Goal: Information Seeking & Learning: Compare options

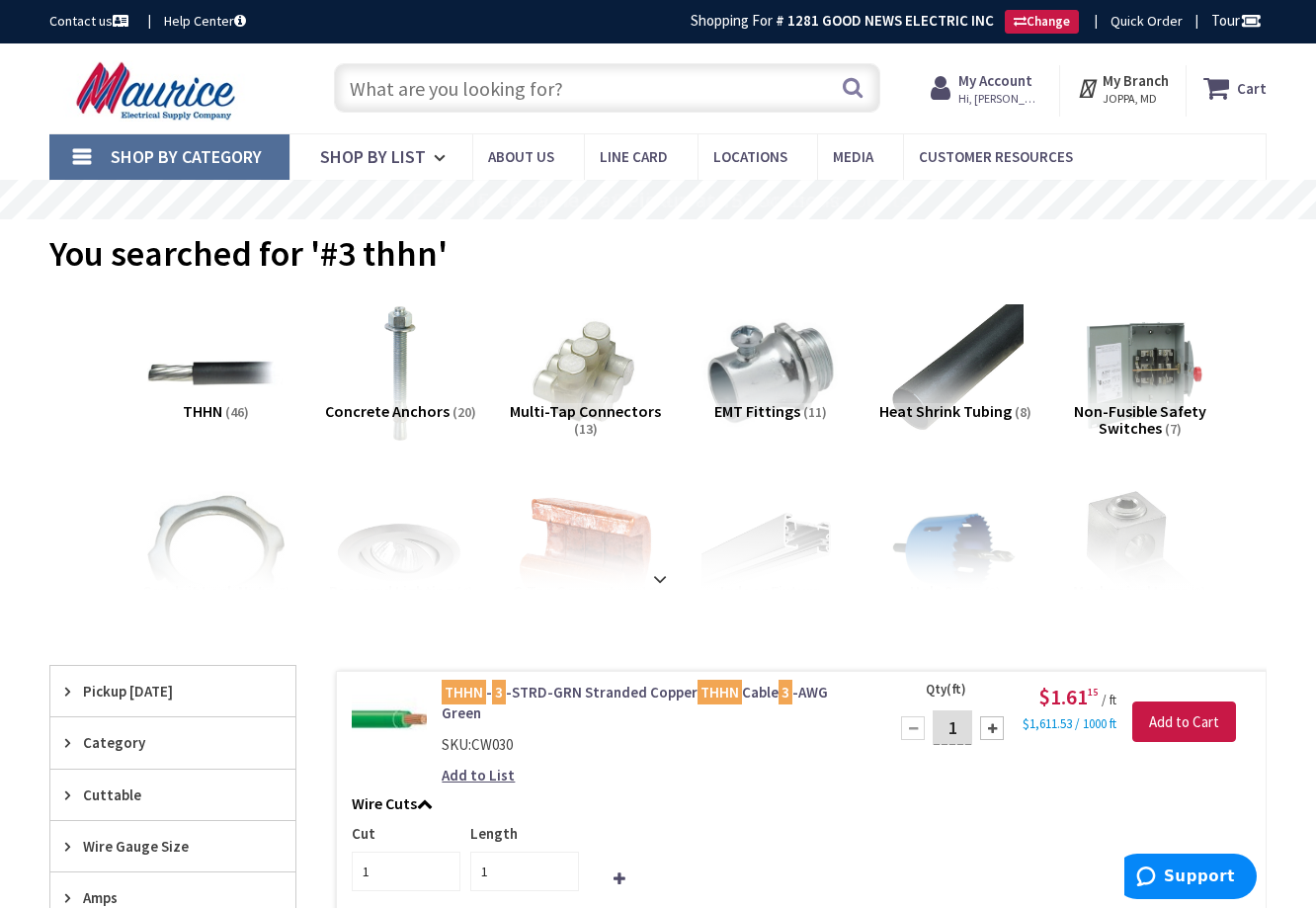
click at [486, 84] on input "text" at bounding box center [607, 88] width 547 height 50
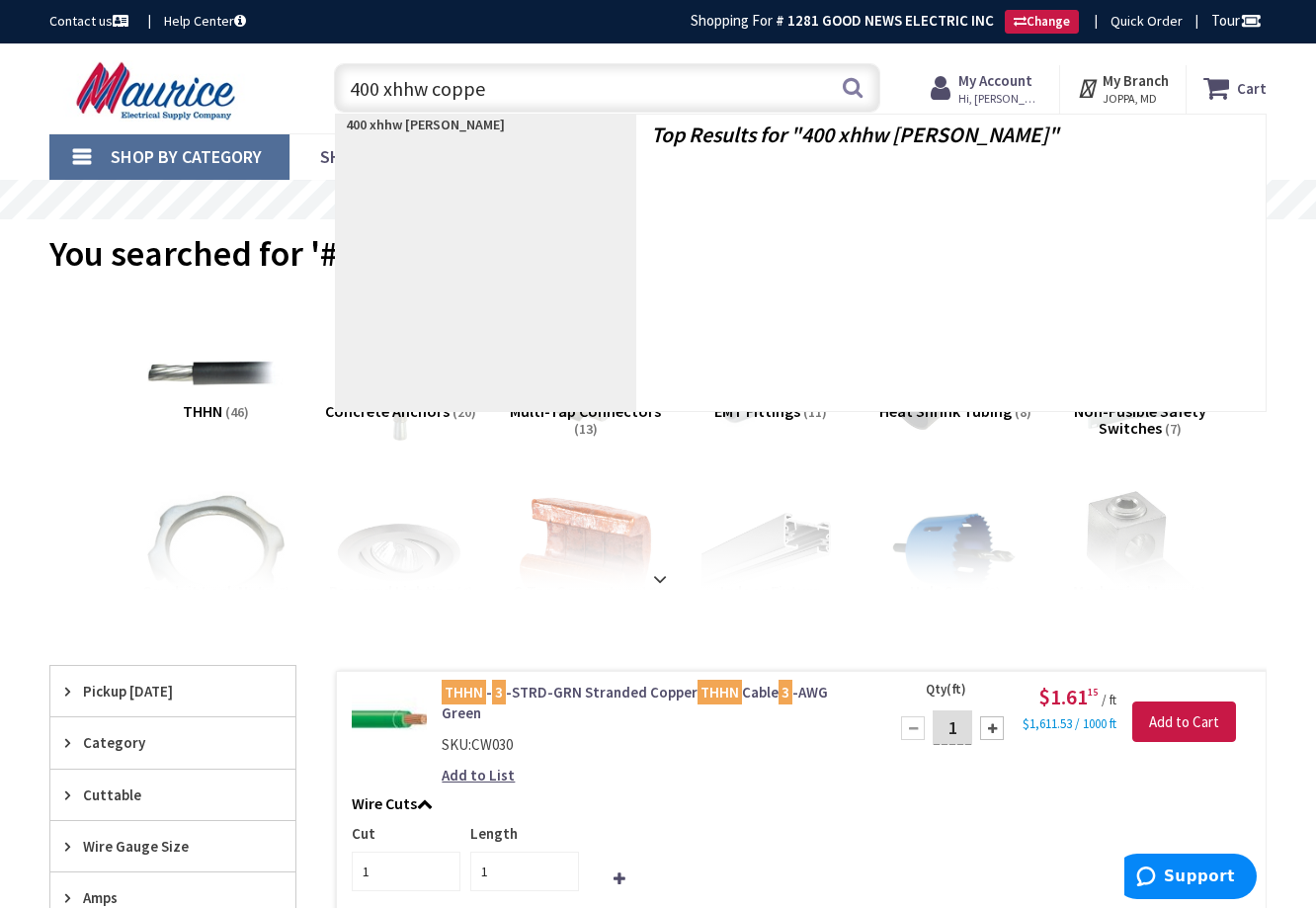
type input "400 xhhw copper"
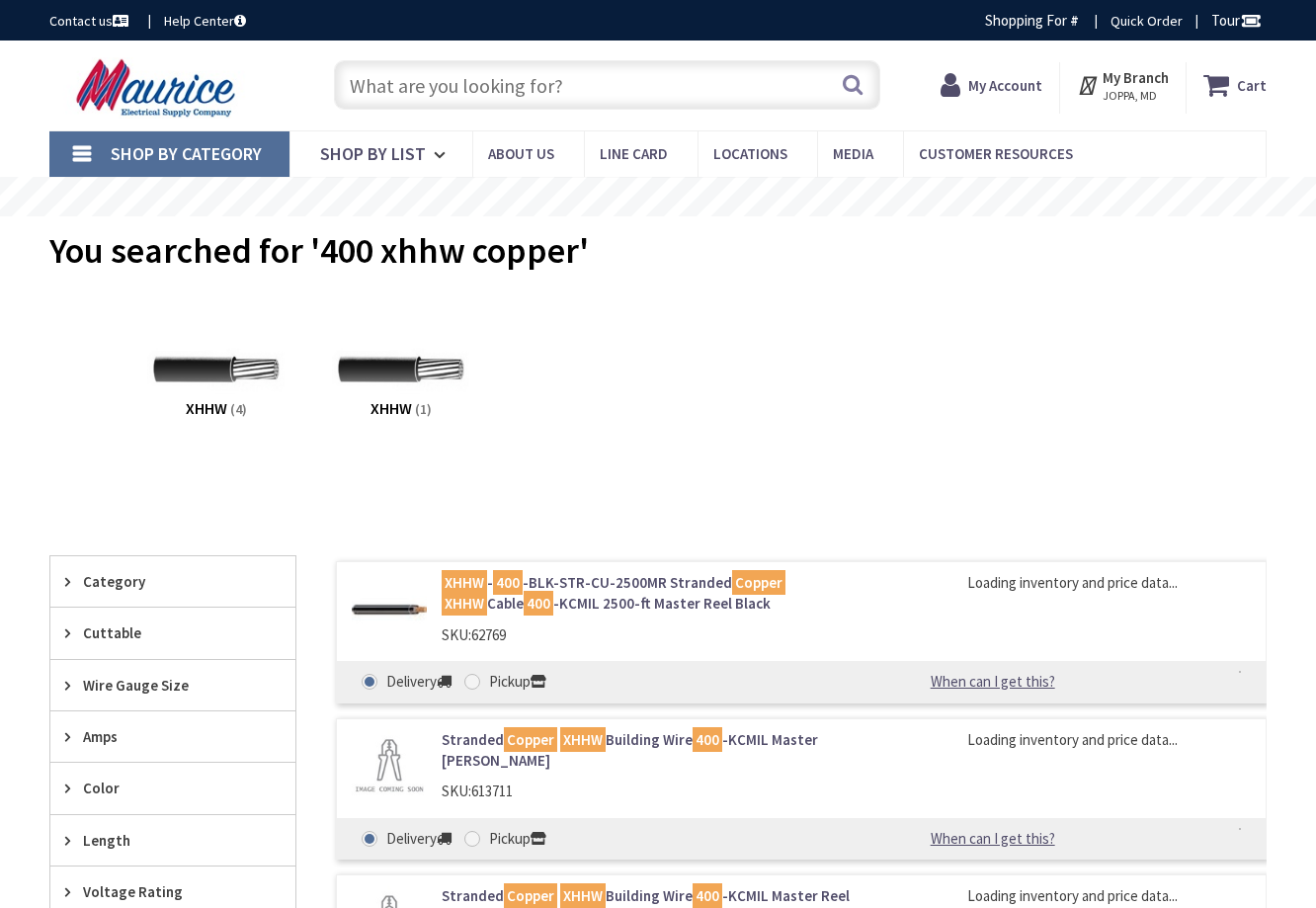
type input "[GEOGRAPHIC_DATA], [GEOGRAPHIC_DATA]"
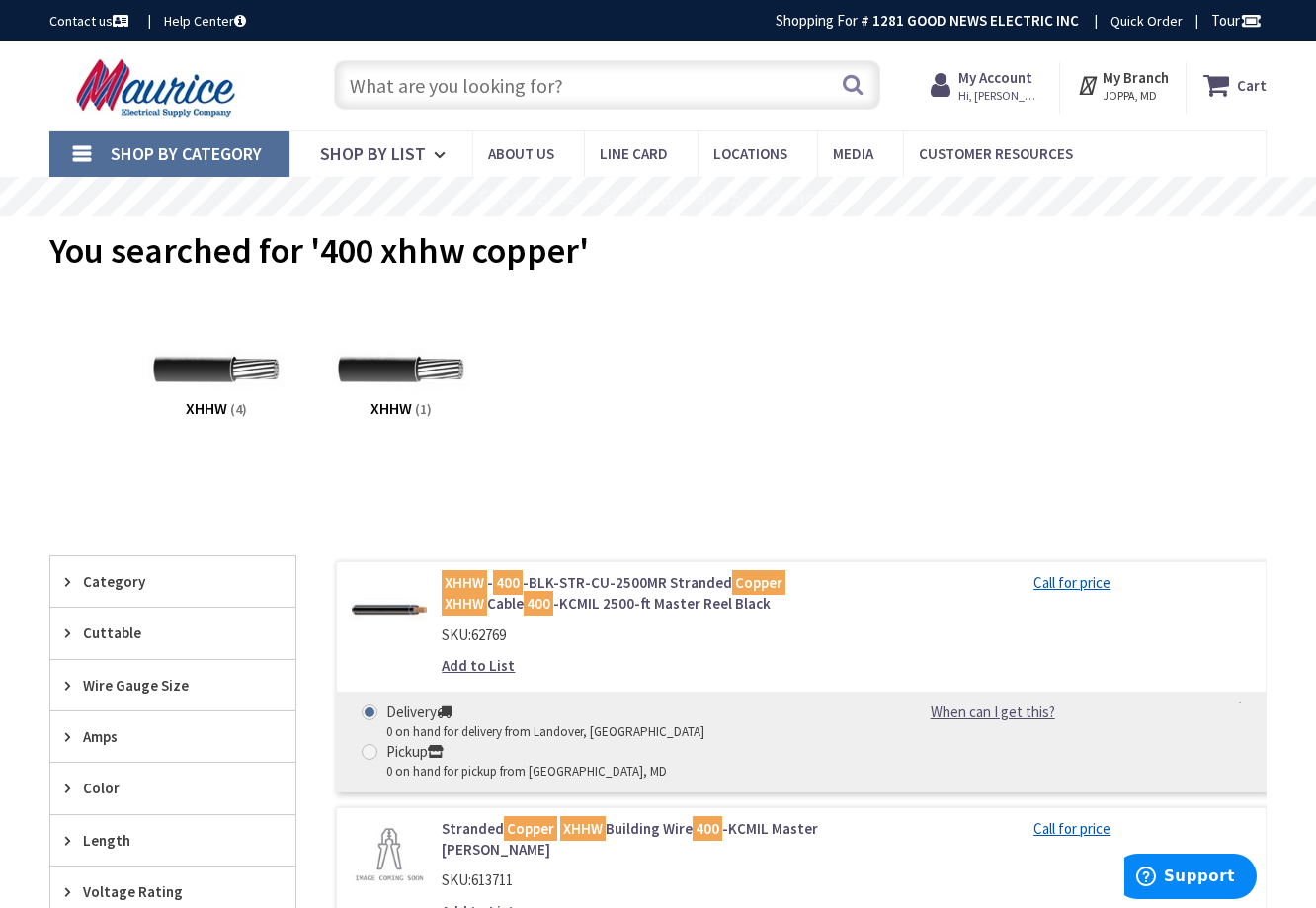
click at [637, 581] on link "XHHW - 400 -BLK-STR-CU-2500MR Stranded Copper XHHW Cable 400 -KCMIL 2500-ft Mas…" at bounding box center [652, 593] width 422 height 43
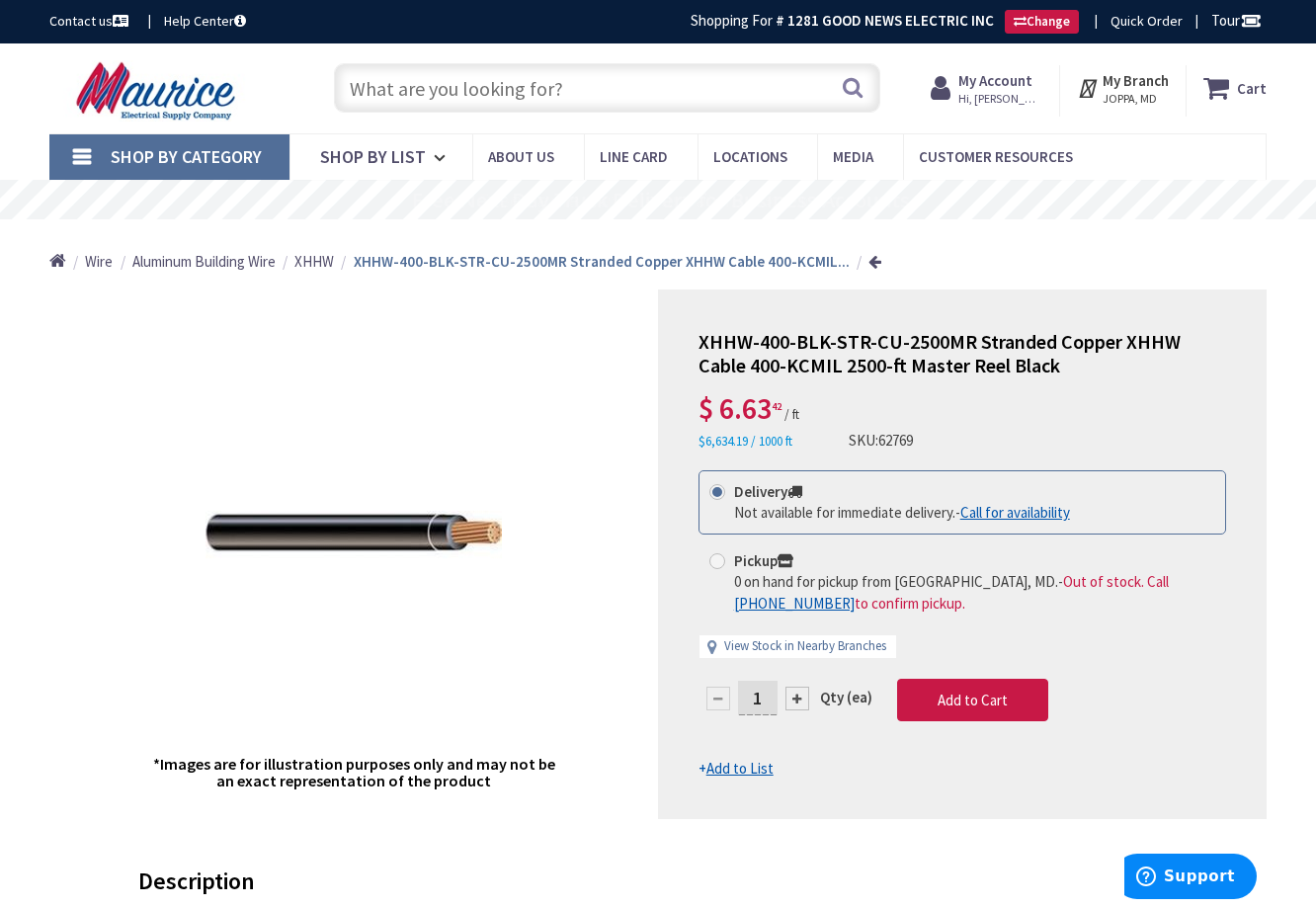
click at [575, 82] on input "text" at bounding box center [607, 88] width 547 height 50
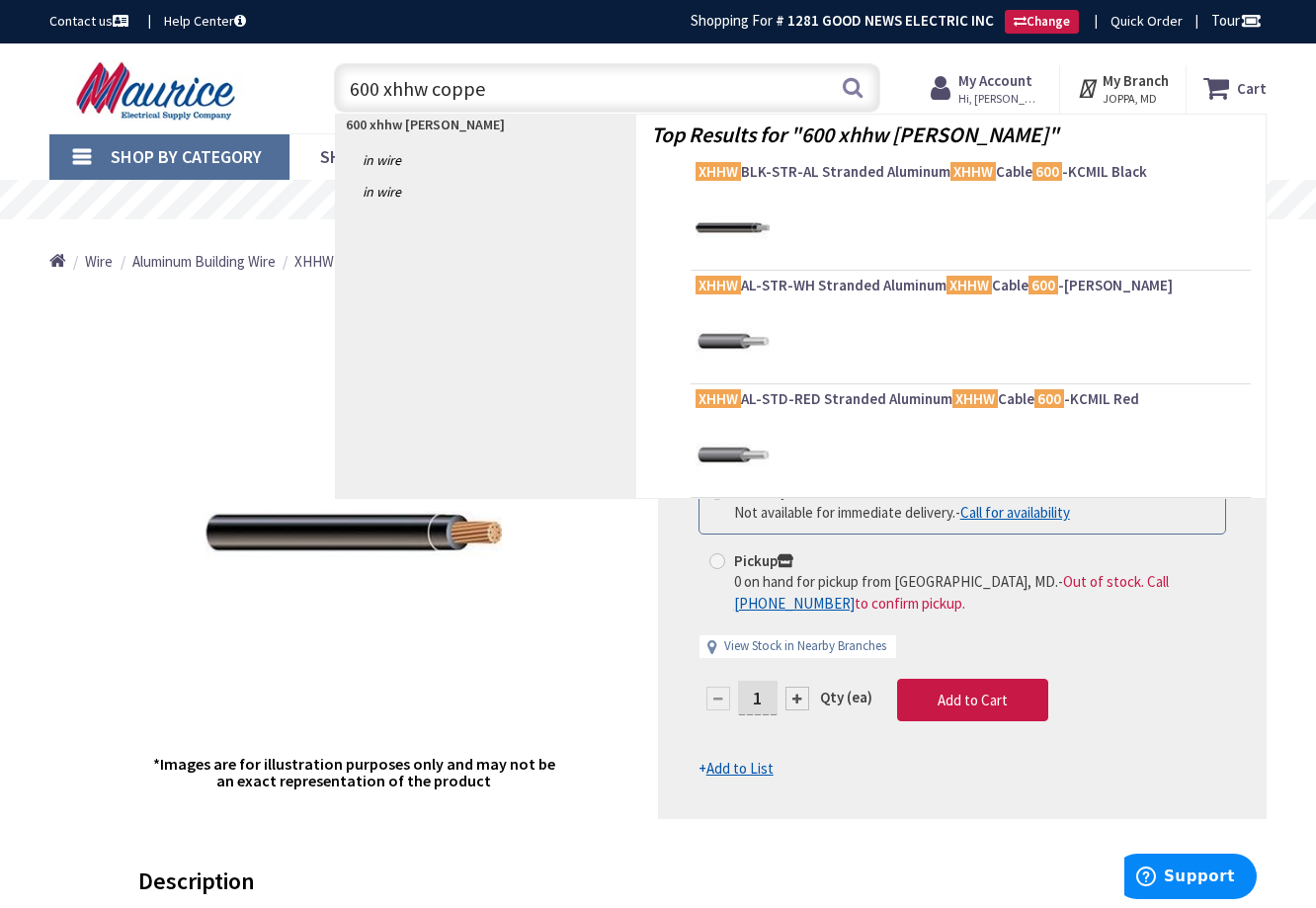
type input "600 xhhw copper"
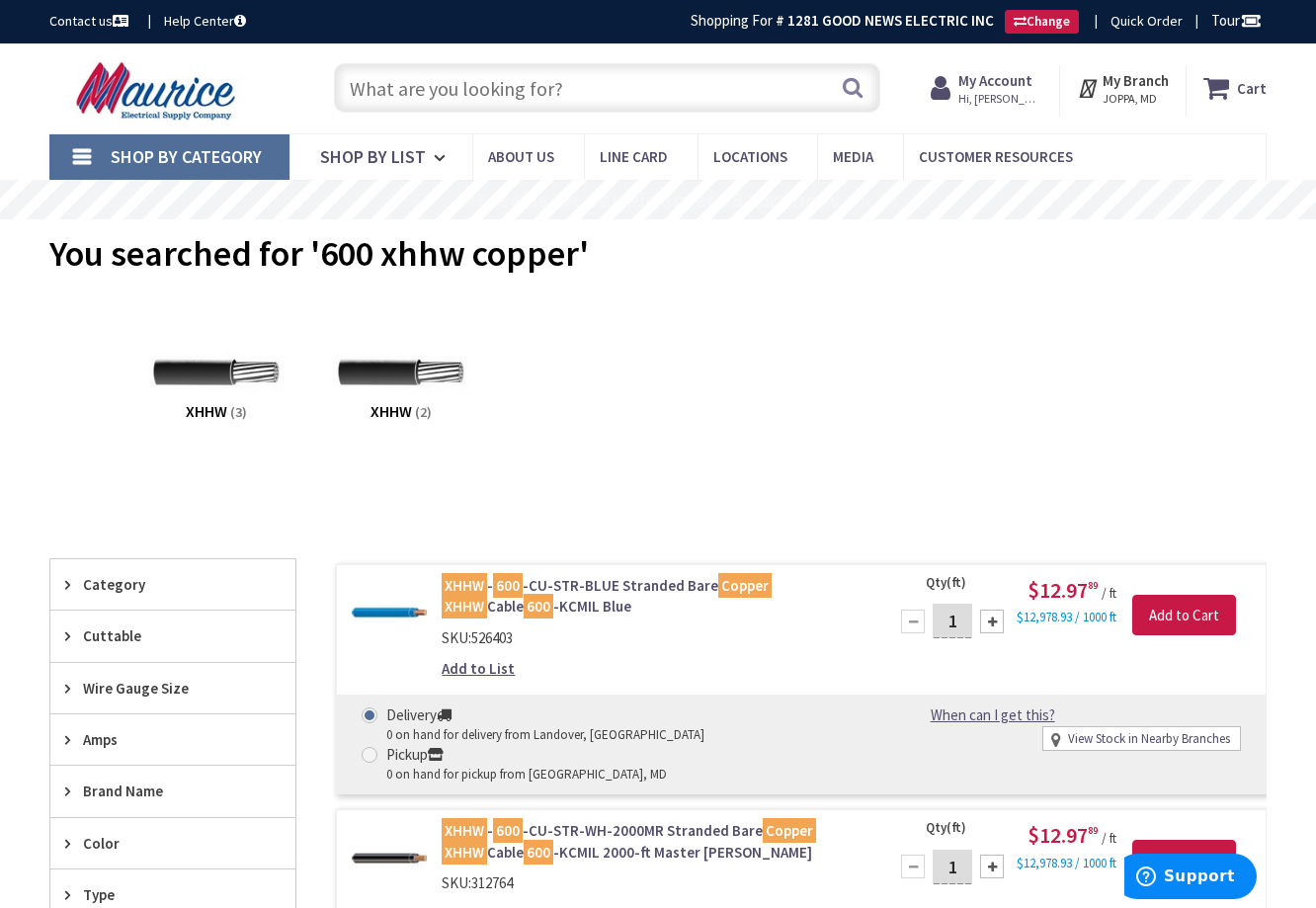
click at [724, 83] on input "text" at bounding box center [607, 88] width 547 height 50
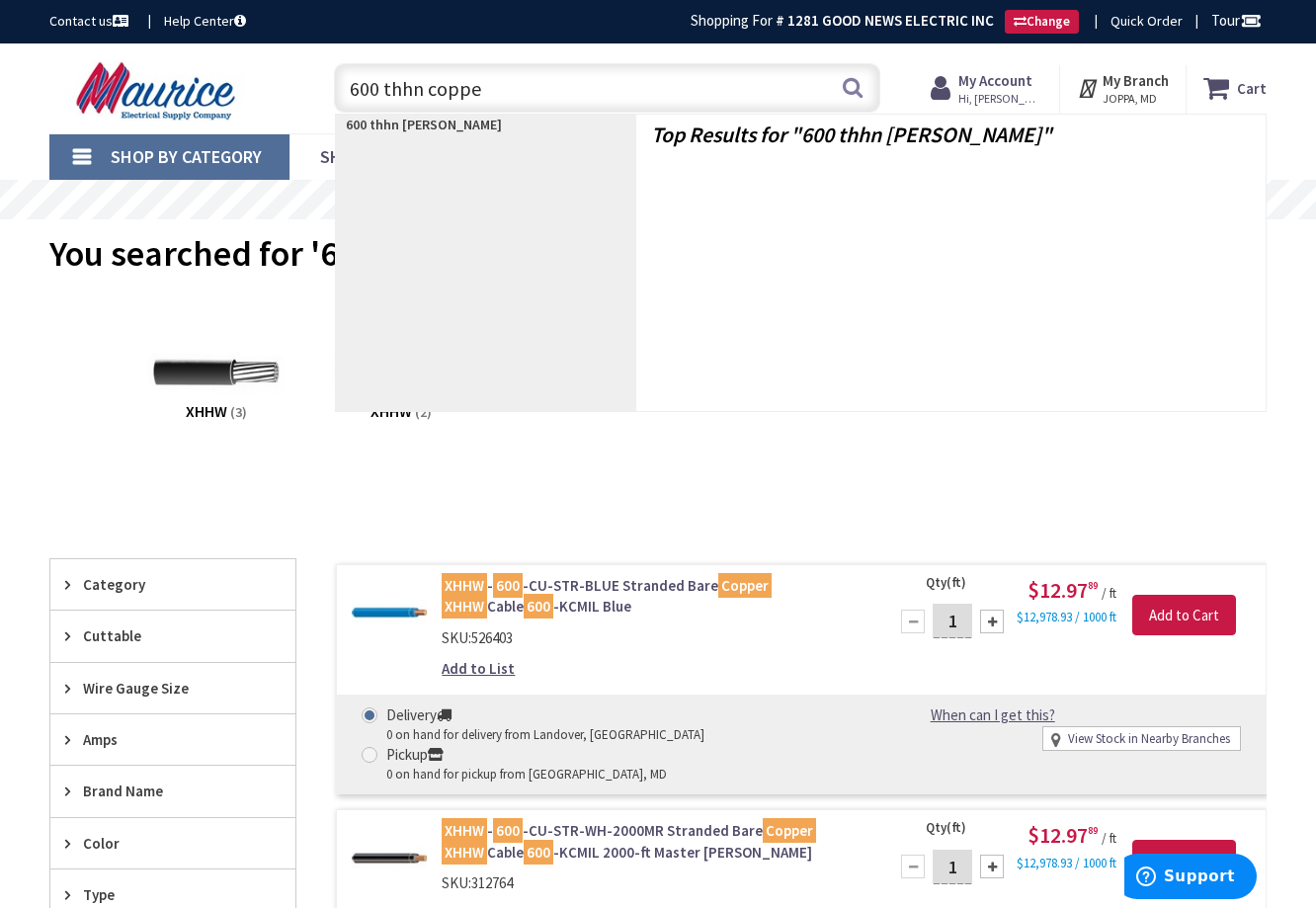
type input "600 thhn copper"
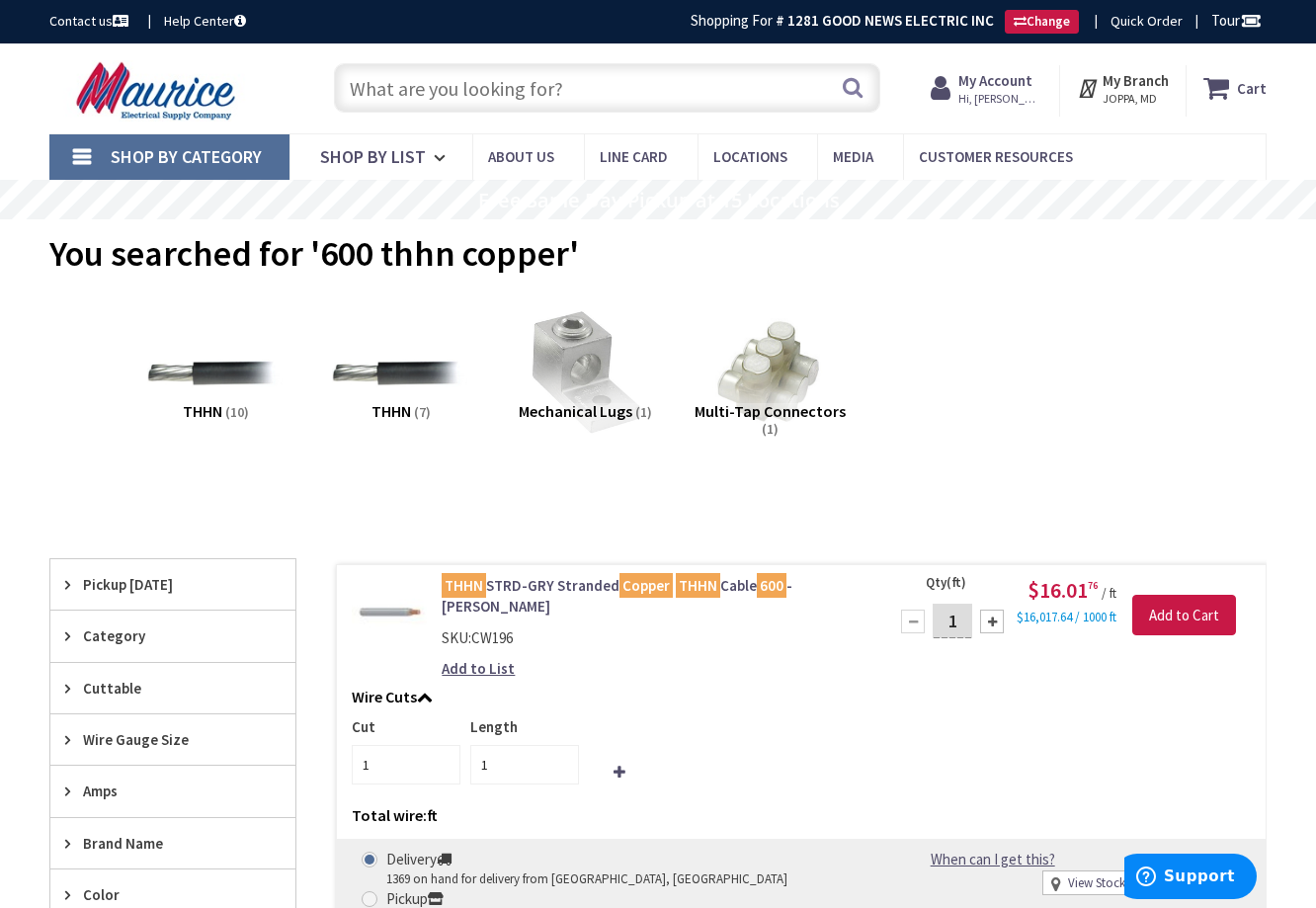
click at [592, 95] on input "text" at bounding box center [607, 88] width 547 height 50
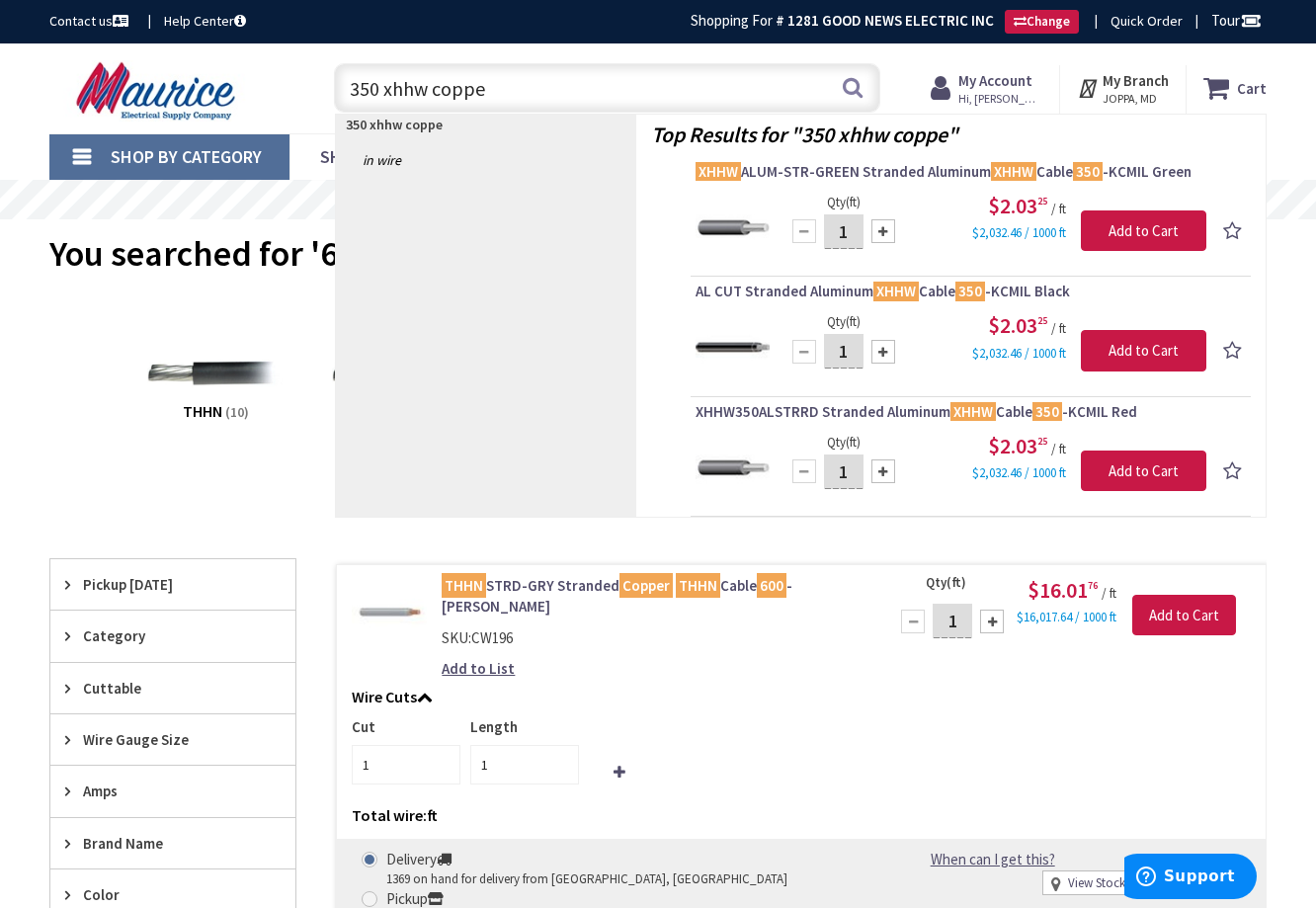
type input "350 xhhw copper"
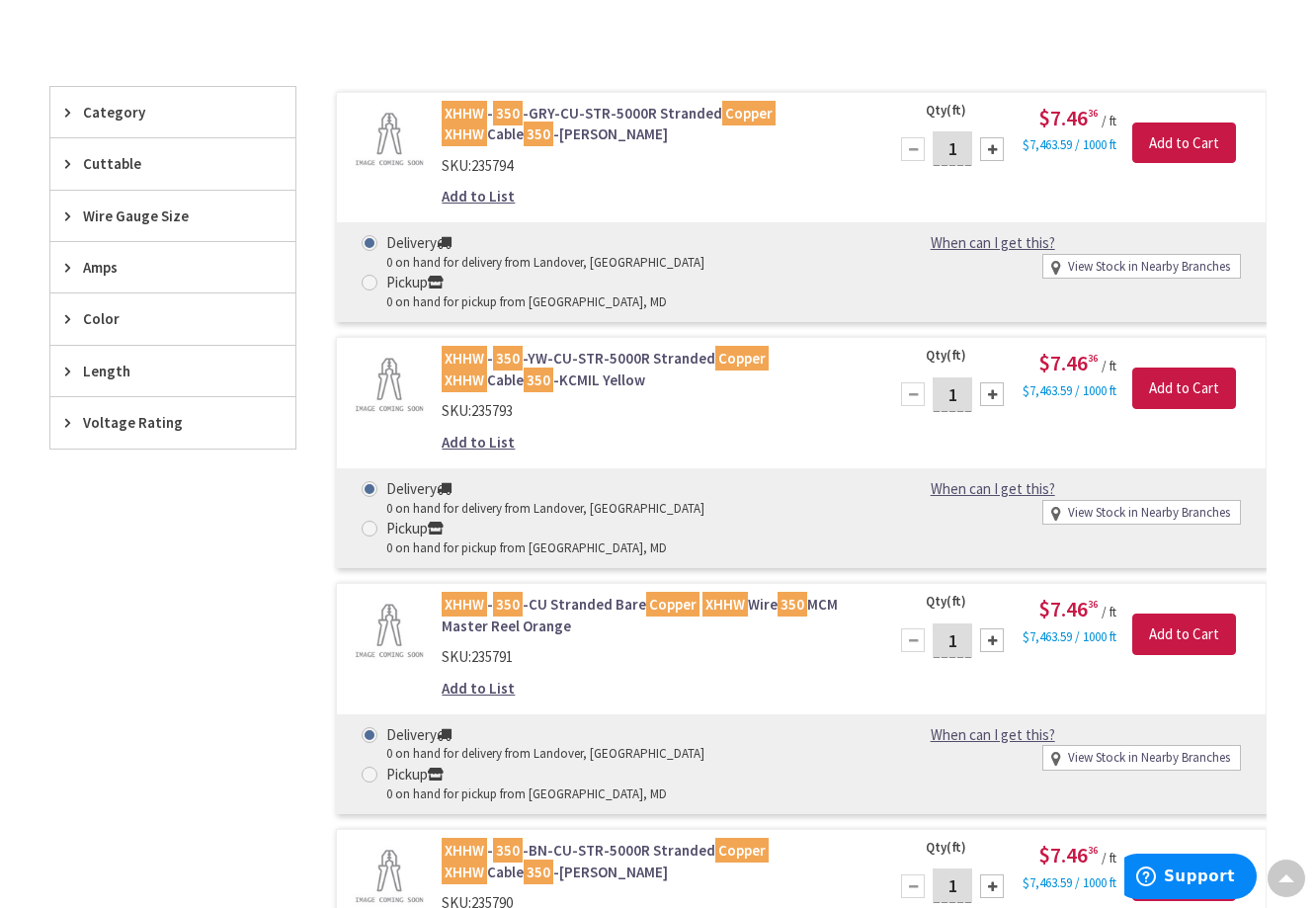
scroll to position [102, 0]
